Goal: Task Accomplishment & Management: Manage account settings

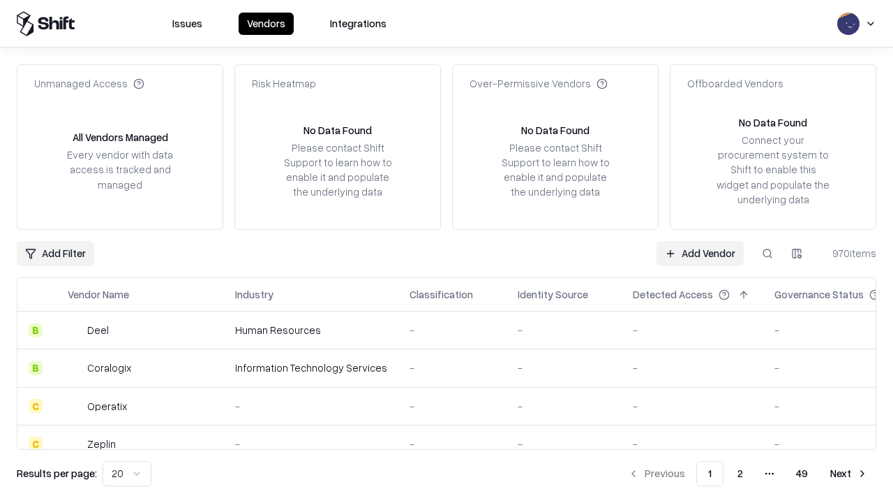
click at [700, 253] on link "Add Vendor" at bounding box center [700, 253] width 87 height 25
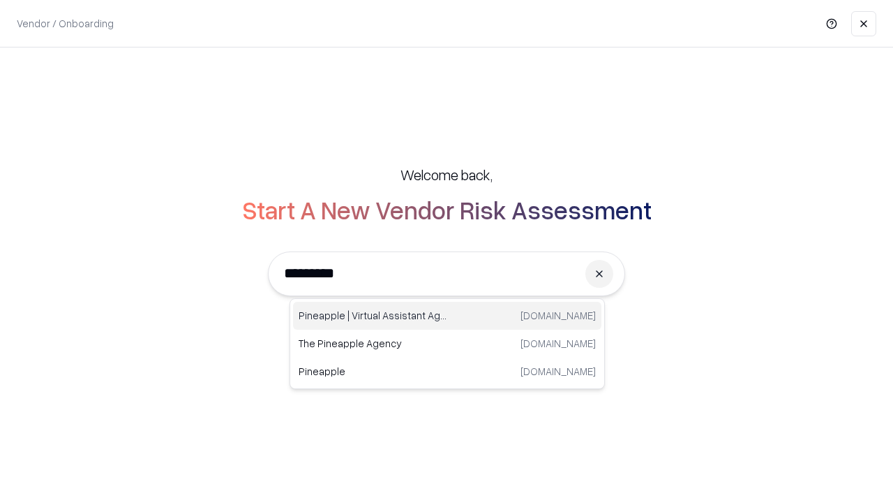
click at [447, 315] on div "Pineapple | Virtual Assistant Agency trypineapple.com" at bounding box center [447, 316] width 308 height 28
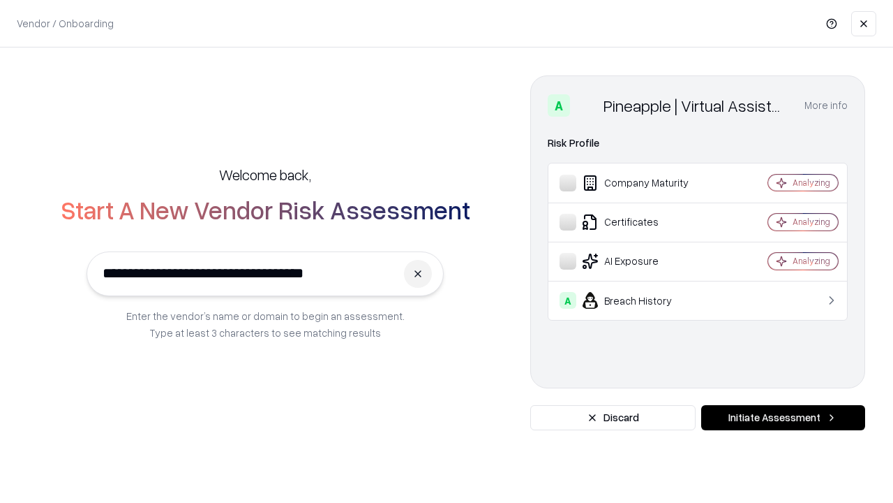
type input "**********"
click at [783, 417] on button "Initiate Assessment" at bounding box center [783, 417] width 164 height 25
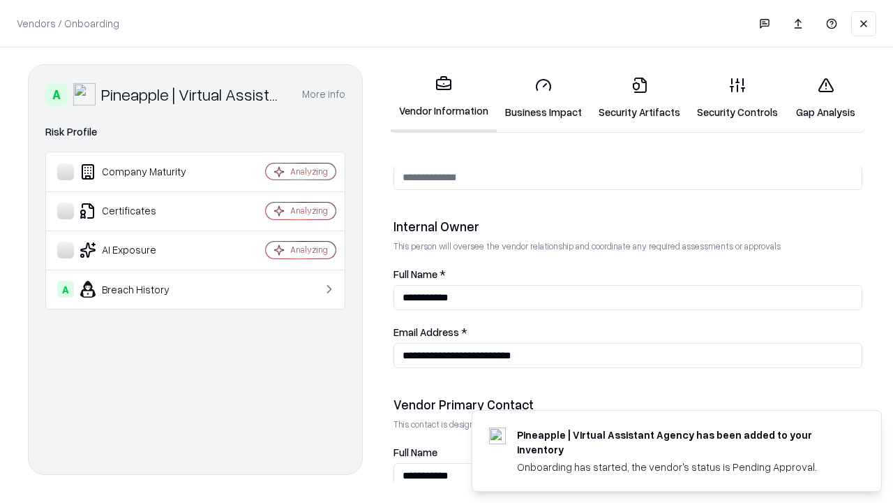
scroll to position [723, 0]
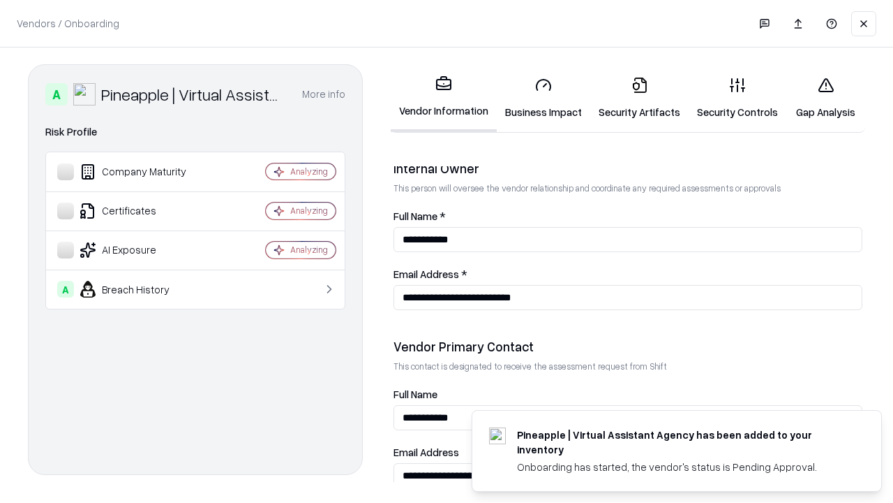
click at [639, 98] on link "Security Artifacts" at bounding box center [639, 98] width 98 height 65
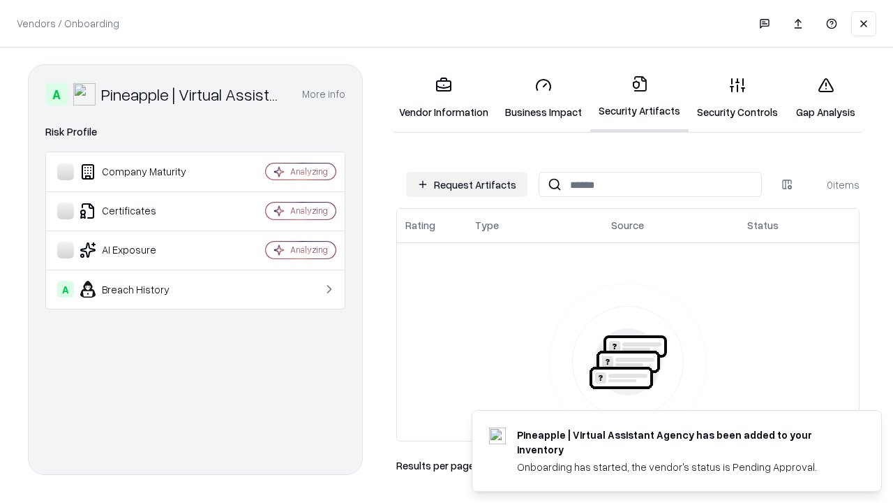
click at [467, 184] on button "Request Artifacts" at bounding box center [466, 184] width 121 height 25
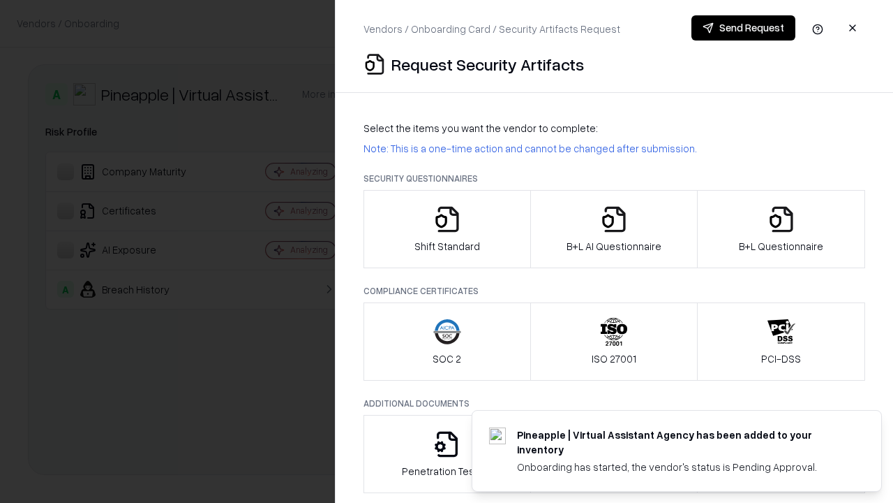
click at [781, 229] on icon "button" at bounding box center [782, 219] width 28 height 28
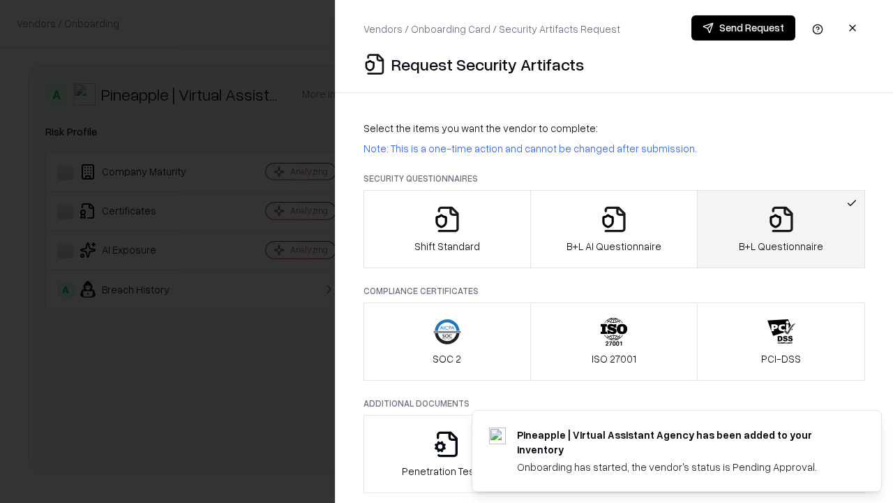
click at [614, 229] on icon "button" at bounding box center [614, 219] width 28 height 28
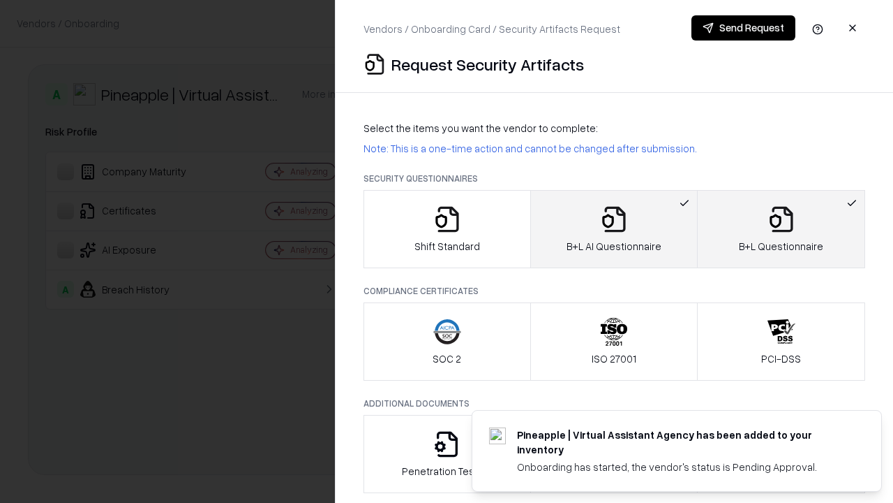
click at [743, 28] on button "Send Request" at bounding box center [744, 27] width 104 height 25
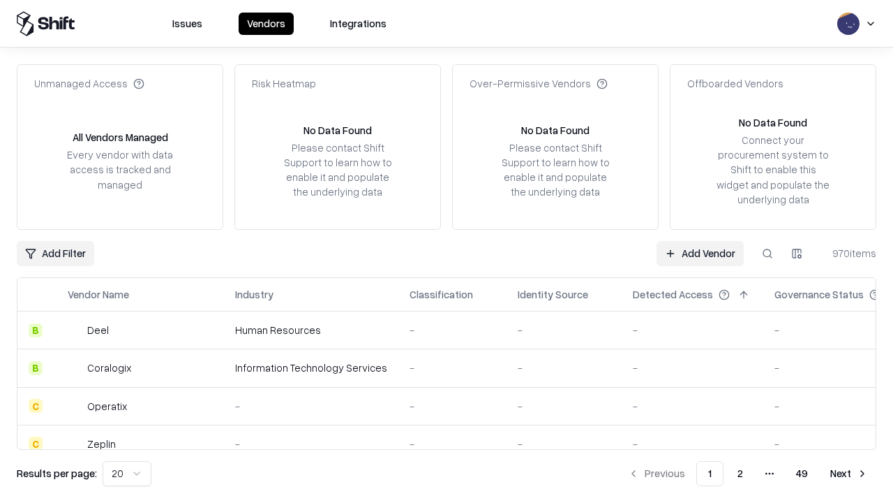
click at [768, 253] on button at bounding box center [767, 253] width 25 height 25
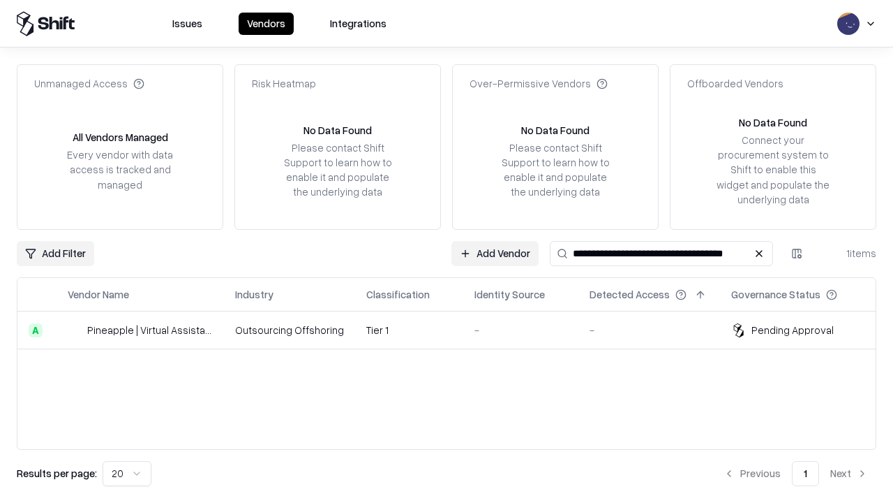
type input "**********"
click at [455, 329] on td "Tier 1" at bounding box center [409, 330] width 108 height 38
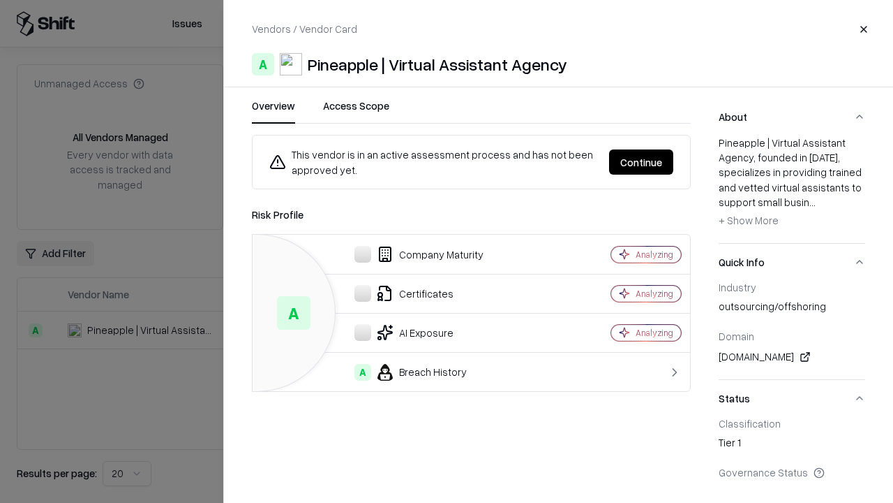
click at [641, 162] on button "Continue" at bounding box center [641, 161] width 64 height 25
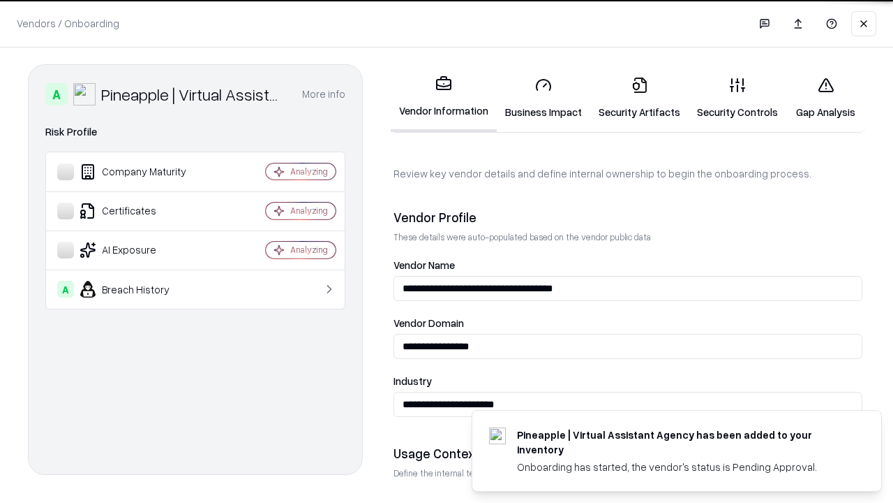
click at [639, 98] on link "Security Artifacts" at bounding box center [639, 98] width 98 height 65
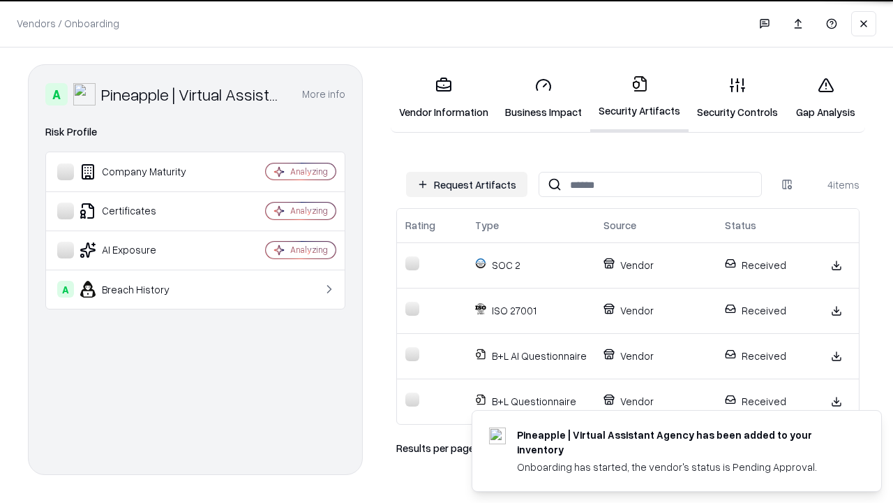
click at [826, 98] on link "Gap Analysis" at bounding box center [826, 98] width 79 height 65
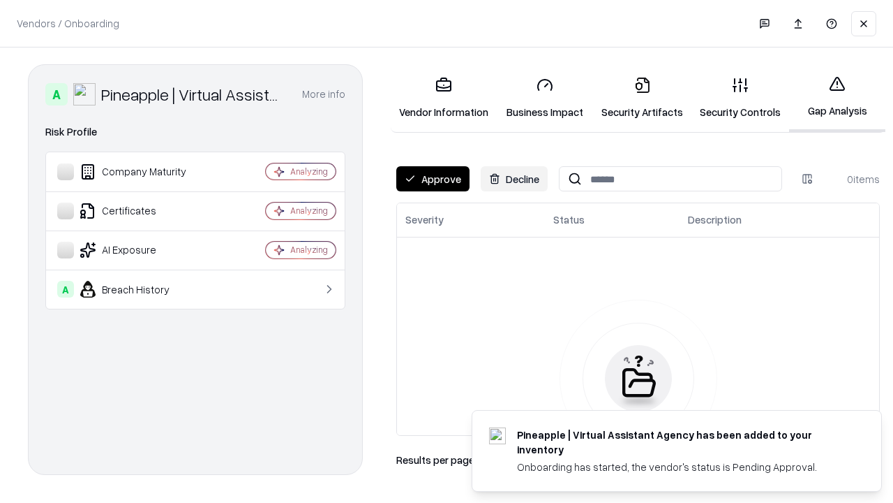
click at [433, 179] on button "Approve" at bounding box center [432, 178] width 73 height 25
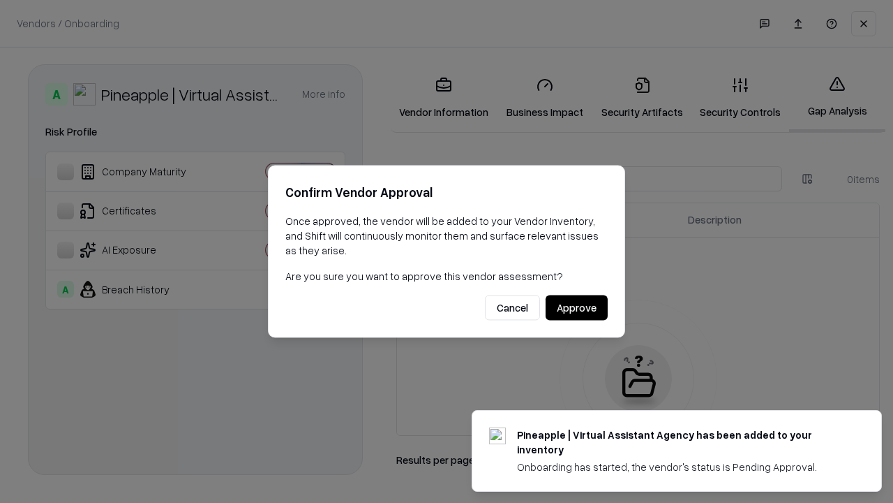
click at [577, 307] on button "Approve" at bounding box center [577, 307] width 62 height 25
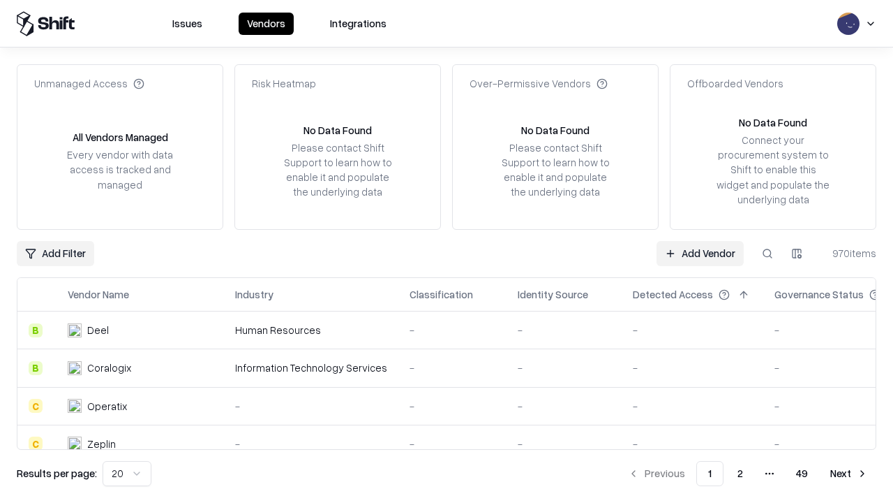
type input "**********"
click at [700, 253] on link "Add Vendor" at bounding box center [700, 253] width 87 height 25
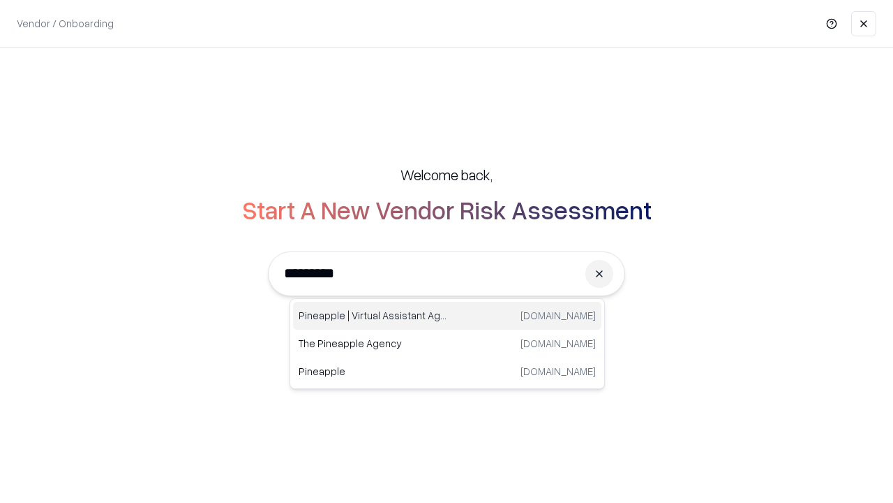
click at [447, 315] on div "Pineapple | Virtual Assistant Agency trypineapple.com" at bounding box center [447, 316] width 308 height 28
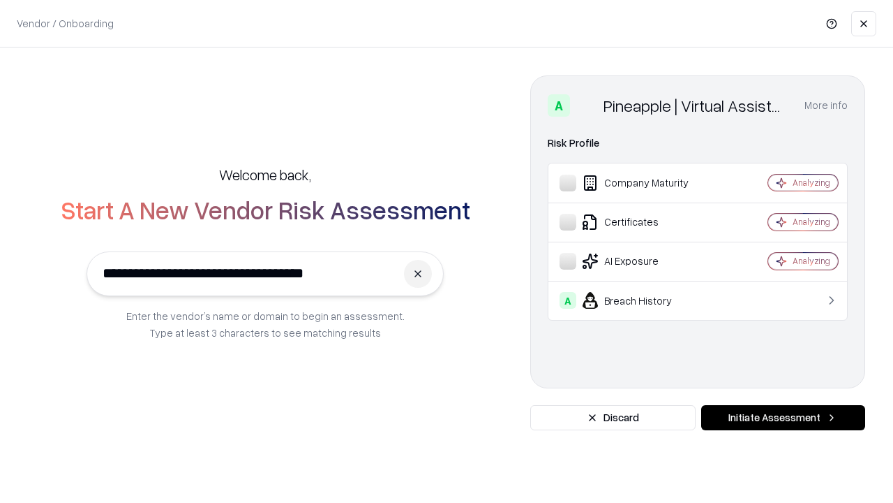
type input "**********"
click at [783, 417] on button "Initiate Assessment" at bounding box center [783, 417] width 164 height 25
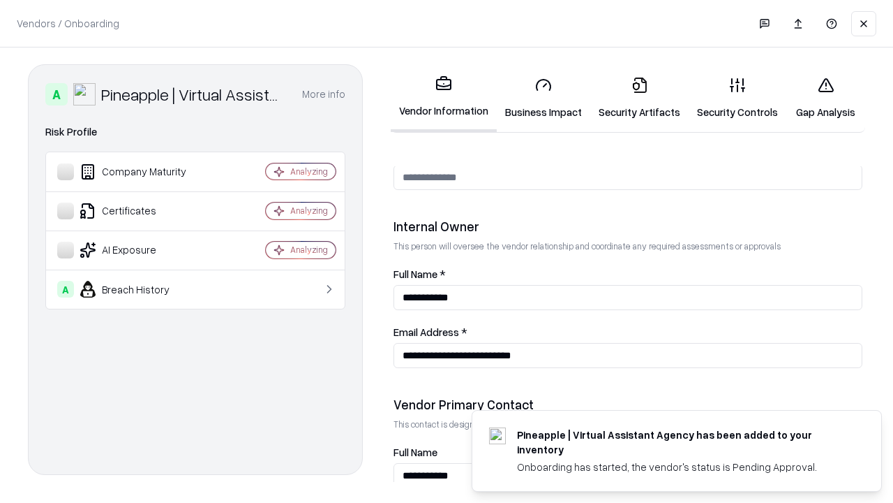
scroll to position [723, 0]
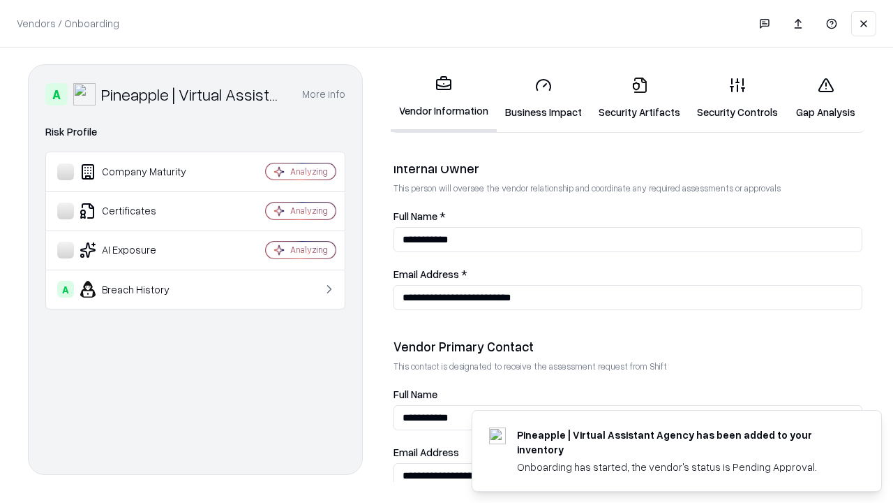
click at [826, 98] on link "Gap Analysis" at bounding box center [826, 98] width 79 height 65
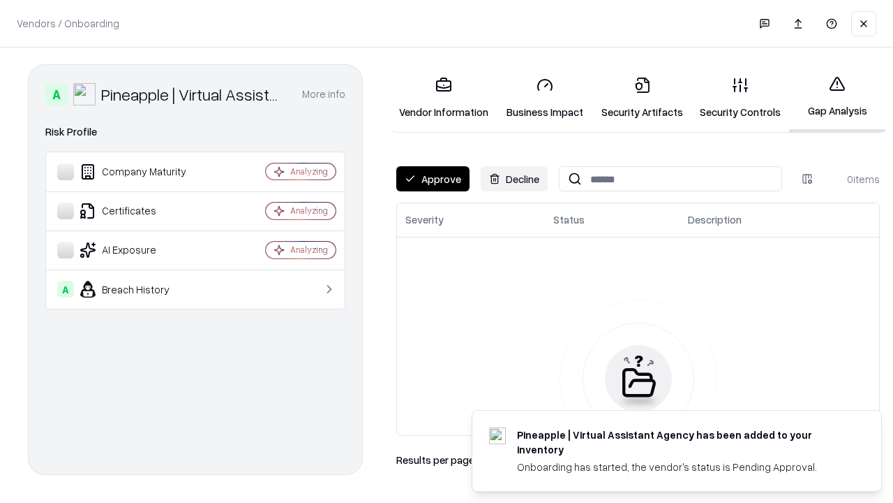
click at [433, 179] on button "Approve" at bounding box center [432, 178] width 73 height 25
